Goal: Task Accomplishment & Management: Manage account settings

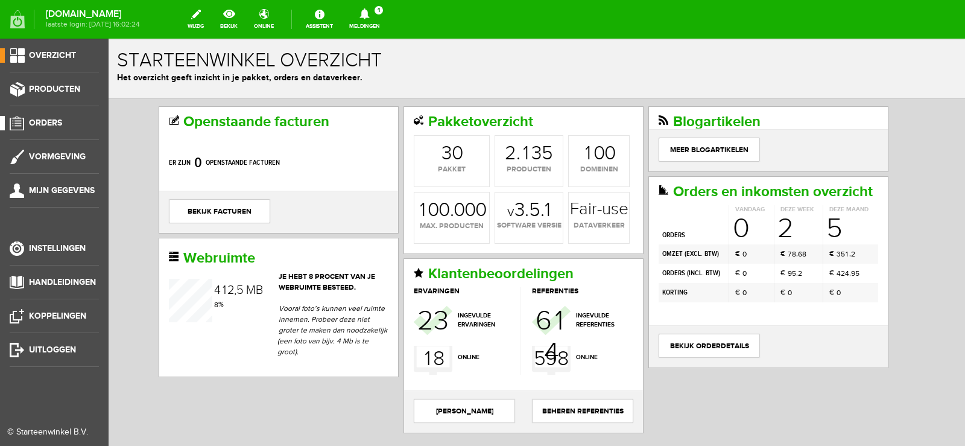
click at [45, 120] on span "Orders" at bounding box center [45, 123] width 33 height 10
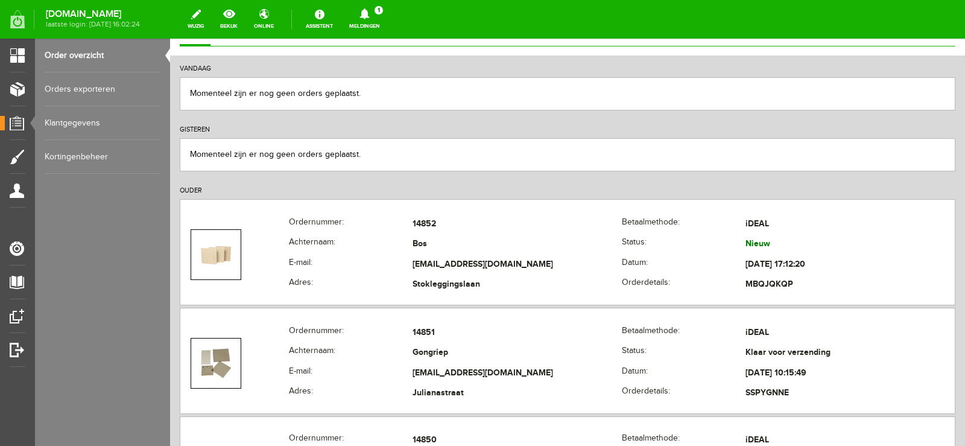
scroll to position [121, 0]
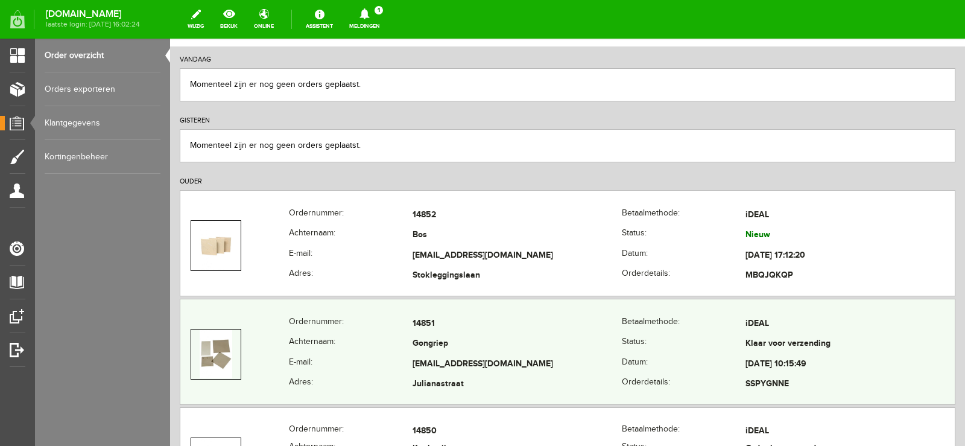
click at [597, 359] on td "[EMAIL_ADDRESS][DOMAIN_NAME]" at bounding box center [516, 364] width 209 height 21
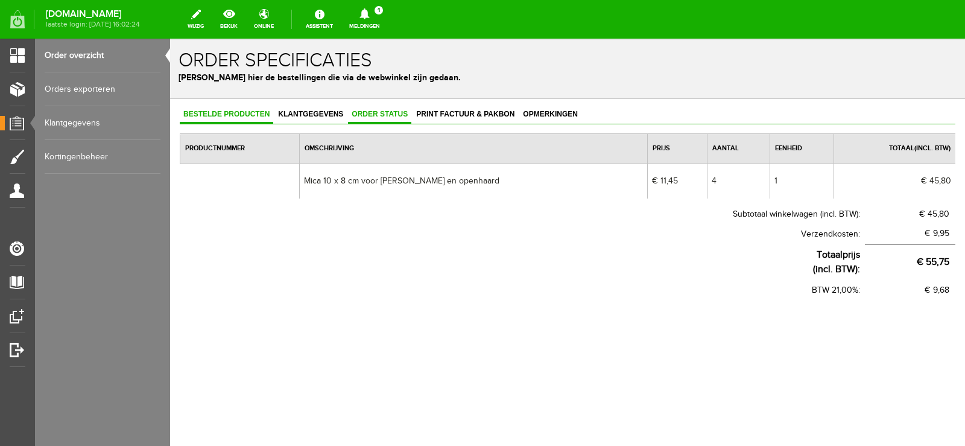
click at [380, 113] on span "Order status" at bounding box center [379, 114] width 63 height 8
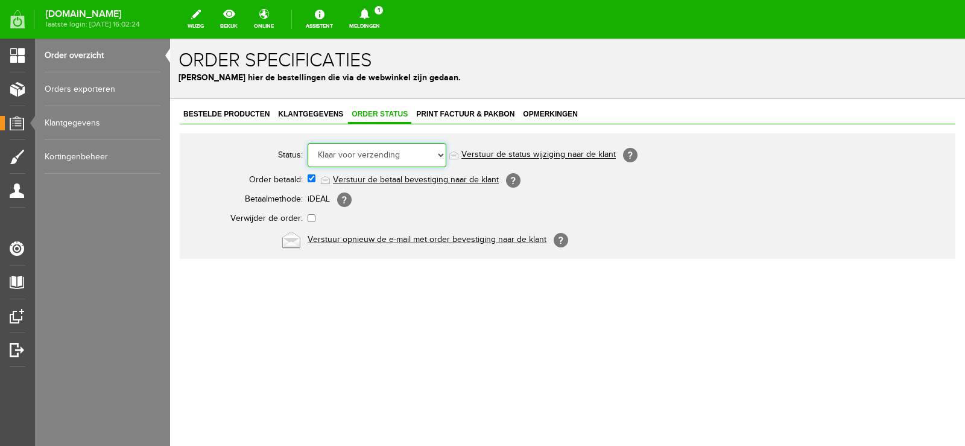
click at [440, 154] on select "Order niet afgerond Nieuw Order in behandeling Wacht op leverancier Wacht op be…" at bounding box center [377, 155] width 139 height 24
select select "5"
click at [308, 143] on select "Order niet afgerond Nieuw Order in behandeling Wacht op leverancier Wacht op be…" at bounding box center [377, 155] width 139 height 24
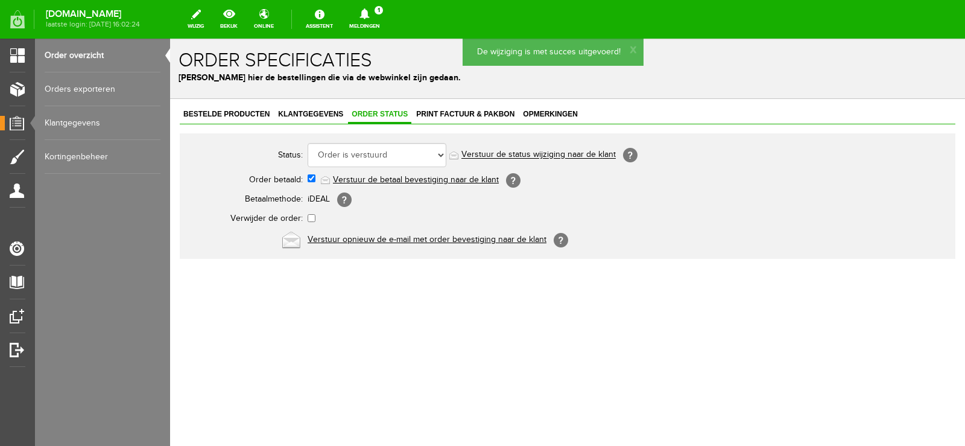
click at [563, 156] on link "Verstuur de status wijziging naar de klant" at bounding box center [538, 155] width 154 height 10
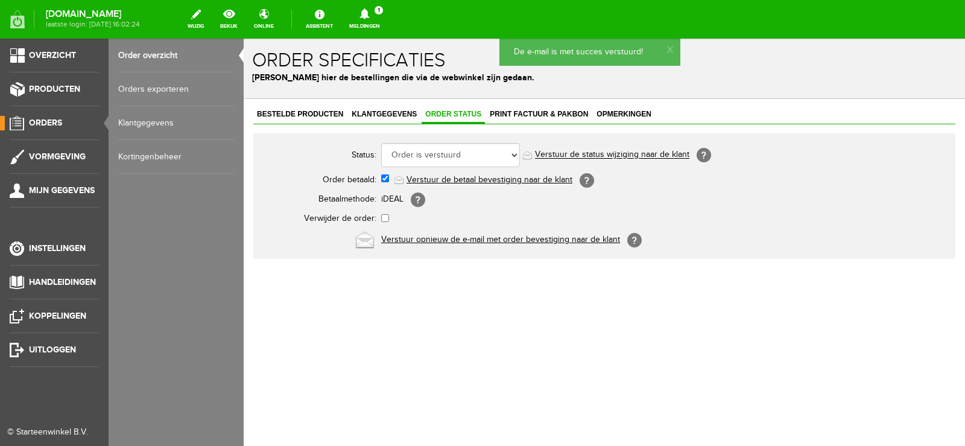
click at [51, 118] on span "Orders" at bounding box center [45, 123] width 33 height 10
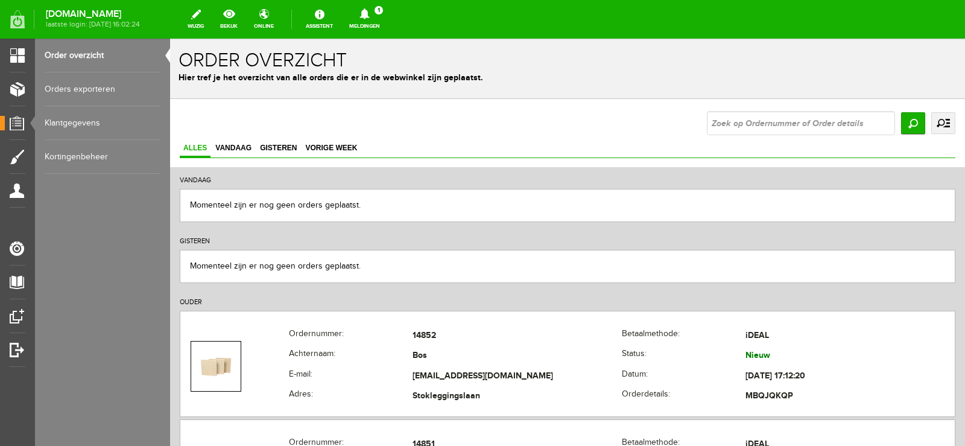
click at [369, 16] on icon at bounding box center [364, 13] width 10 height 11
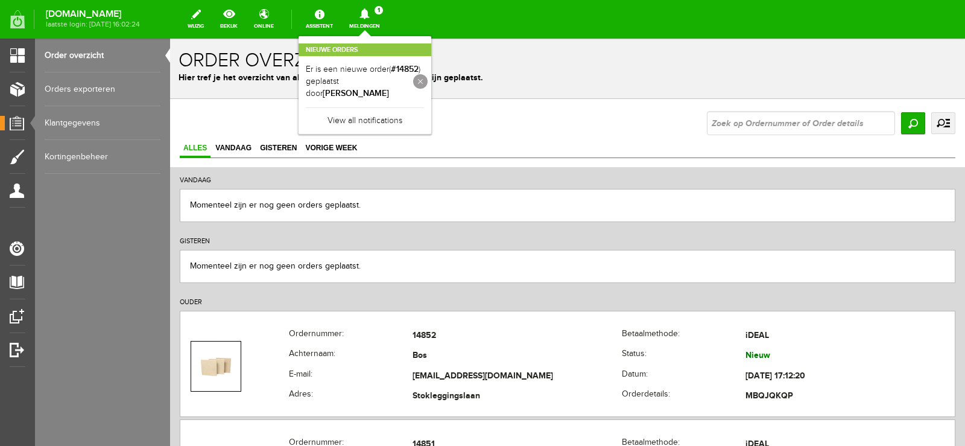
click at [428, 75] on link at bounding box center [420, 81] width 14 height 14
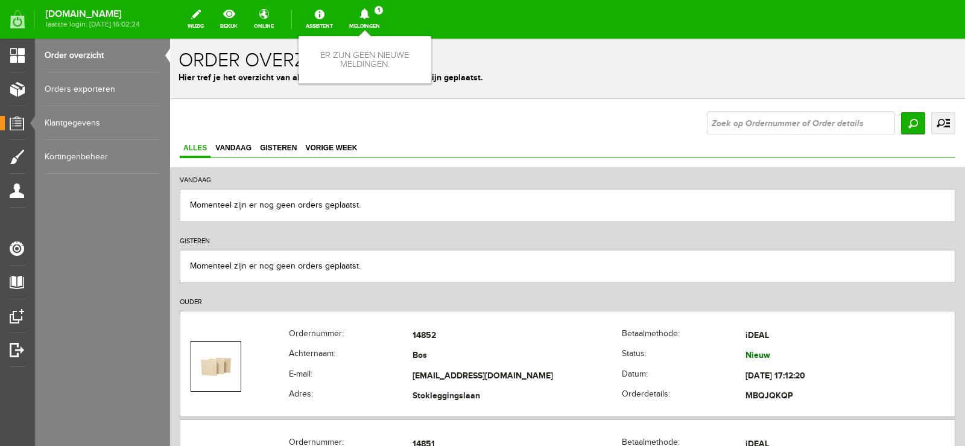
click at [369, 14] on icon at bounding box center [364, 13] width 10 height 11
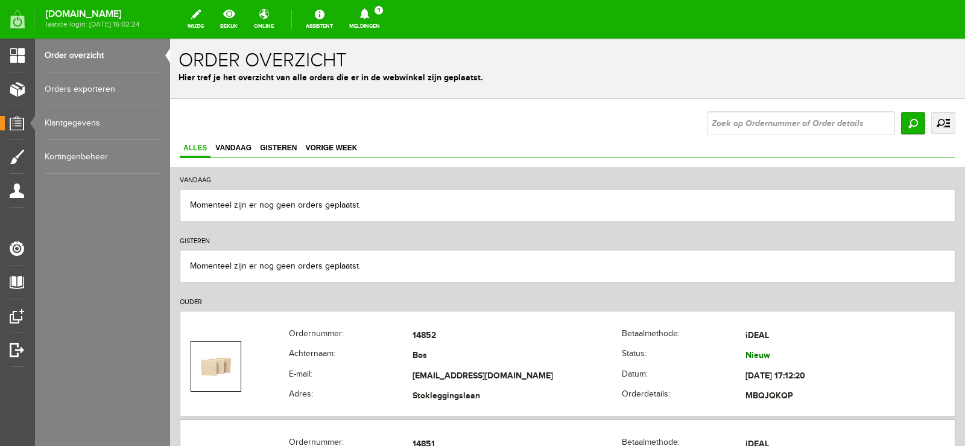
click at [369, 14] on icon at bounding box center [364, 13] width 10 height 11
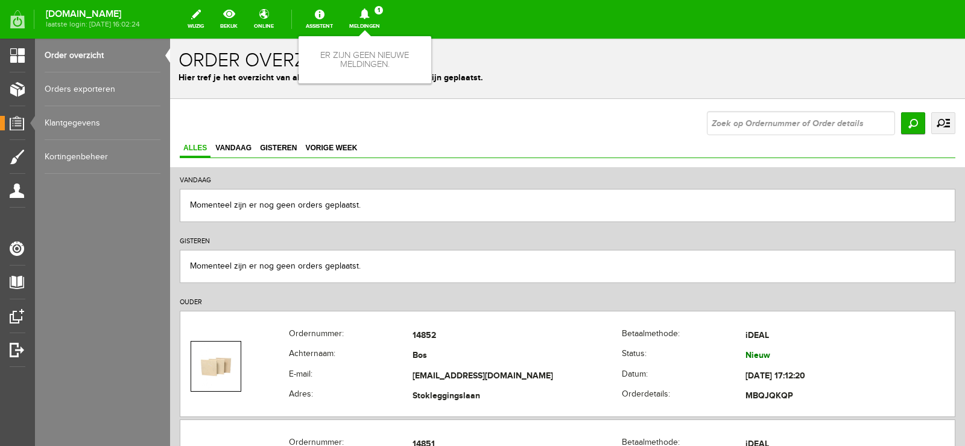
click at [424, 63] on li "Er zijn geen nieuwe meldingen." at bounding box center [365, 59] width 118 height 33
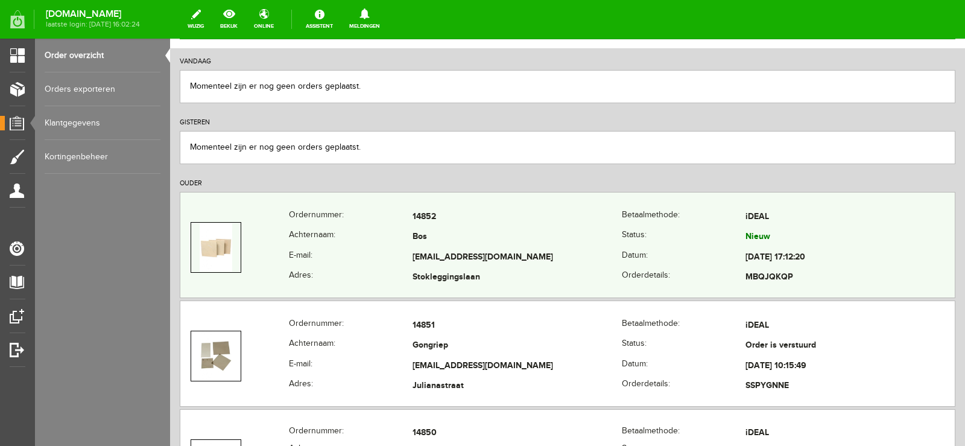
scroll to position [181, 0]
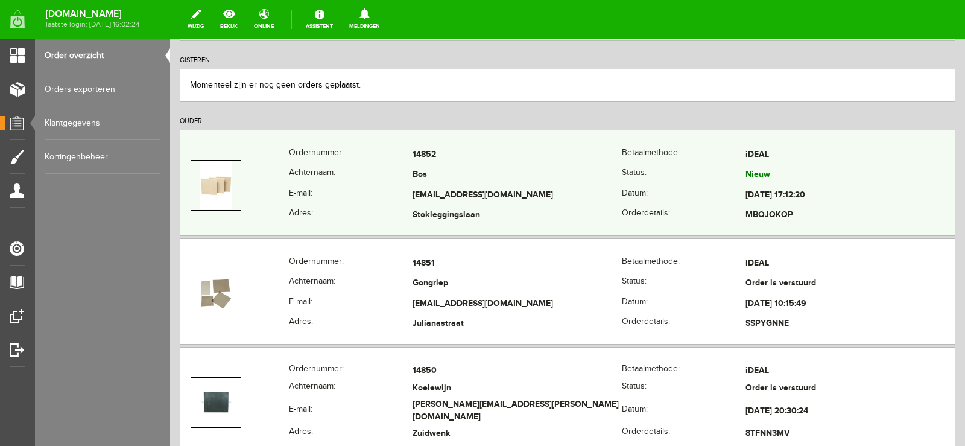
click at [552, 177] on td "Bos" at bounding box center [516, 175] width 209 height 21
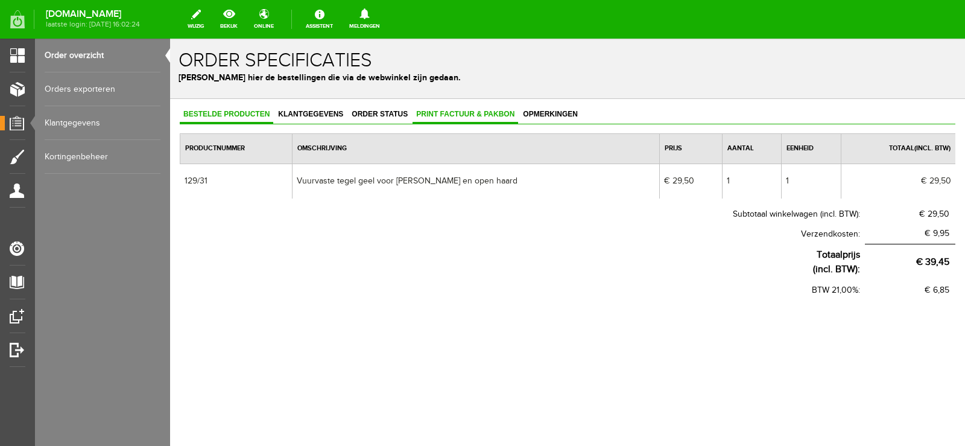
click at [466, 115] on span "Print factuur & pakbon" at bounding box center [465, 114] width 106 height 8
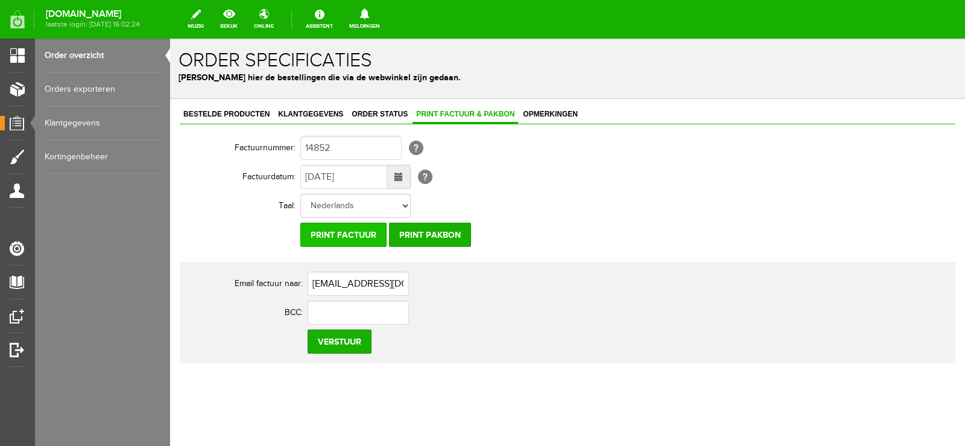
click at [368, 230] on input "Print factuur" at bounding box center [343, 234] width 86 height 24
click at [437, 236] on input "Print pakbon" at bounding box center [430, 234] width 82 height 24
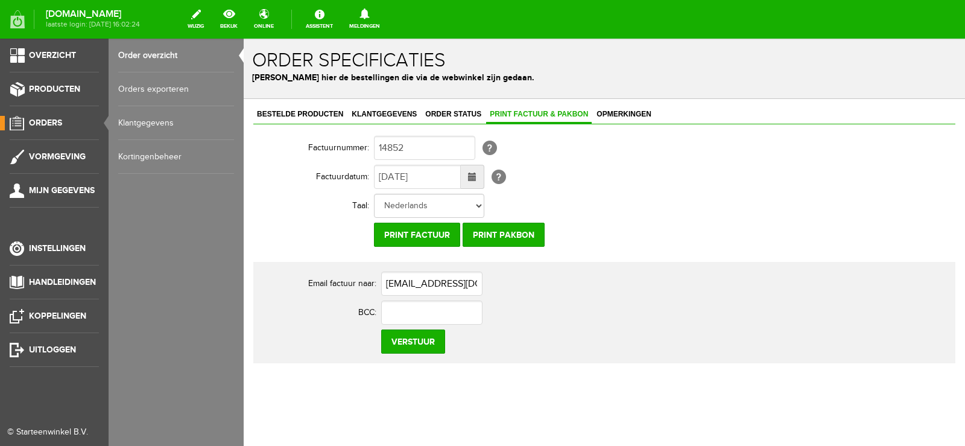
click at [51, 119] on span "Orders" at bounding box center [45, 123] width 33 height 10
